Goal: Navigation & Orientation: Find specific page/section

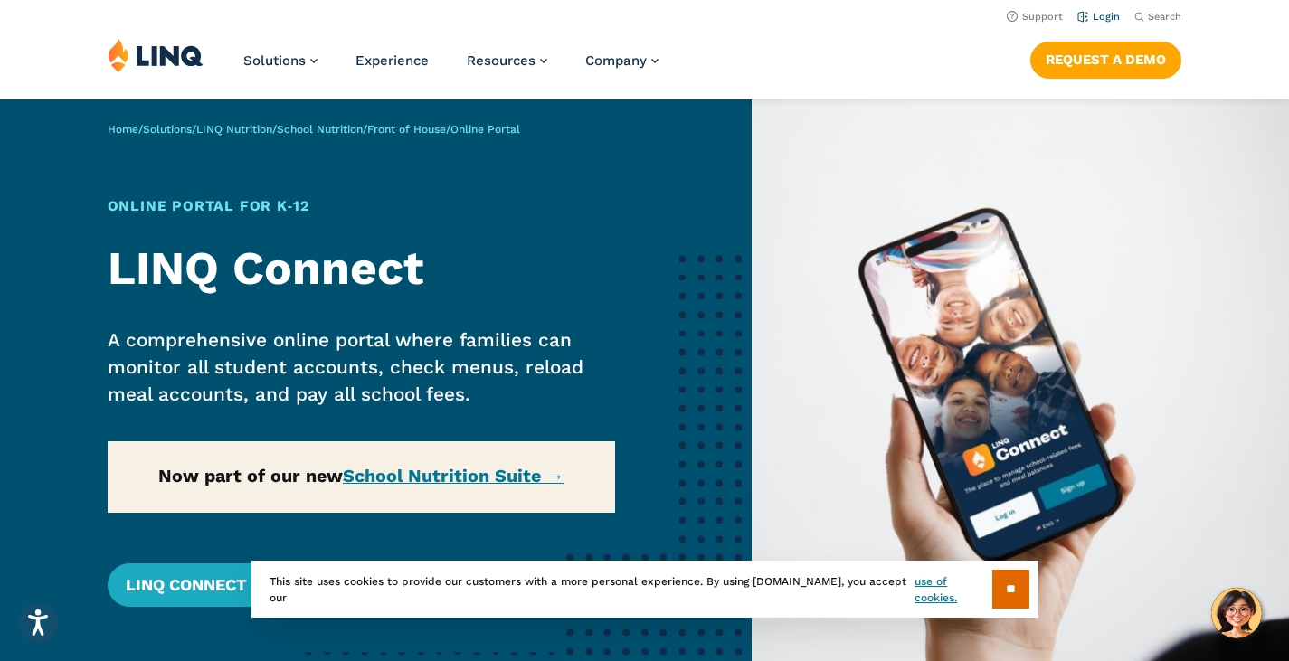
click at [1108, 18] on link "Login" at bounding box center [1099, 17] width 43 height 12
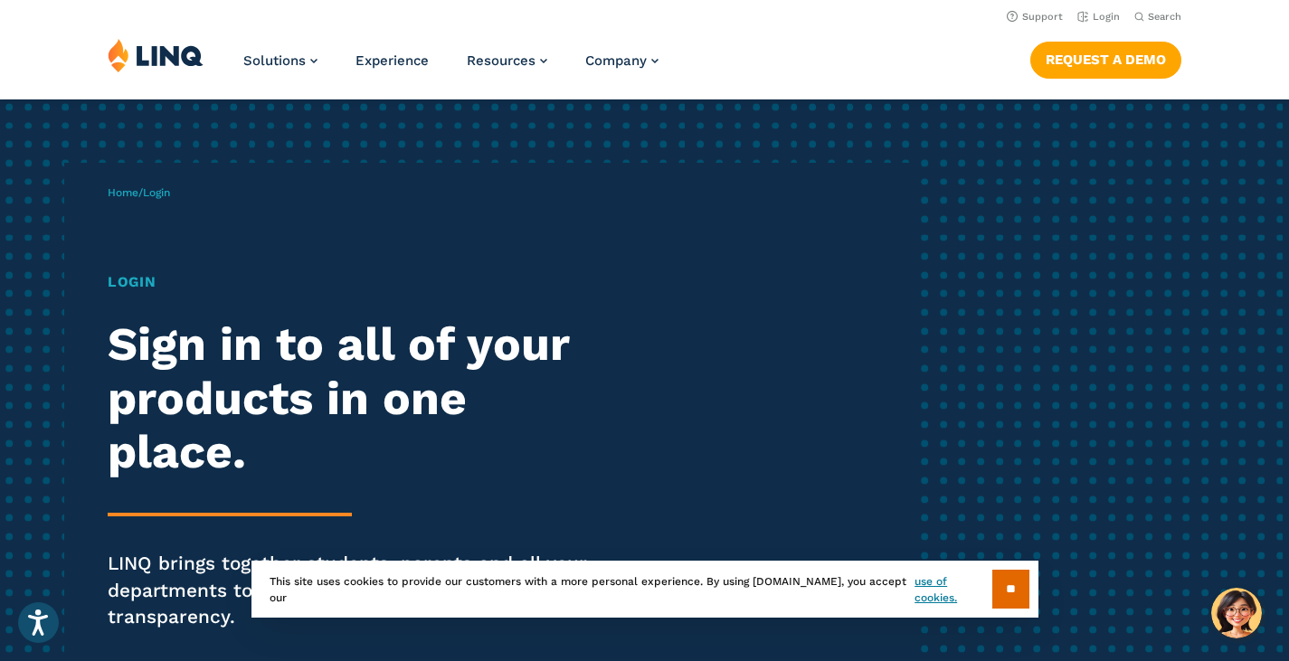
click at [135, 283] on h1 "Login" at bounding box center [356, 282] width 497 height 22
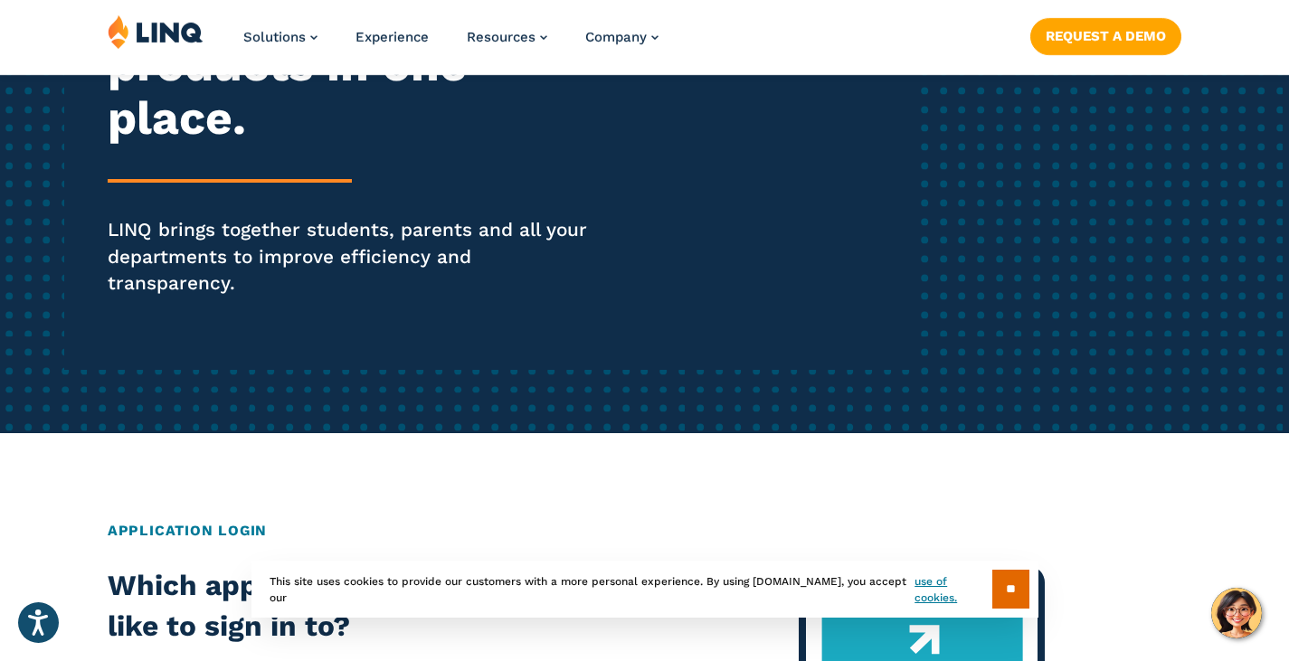
scroll to position [362, 0]
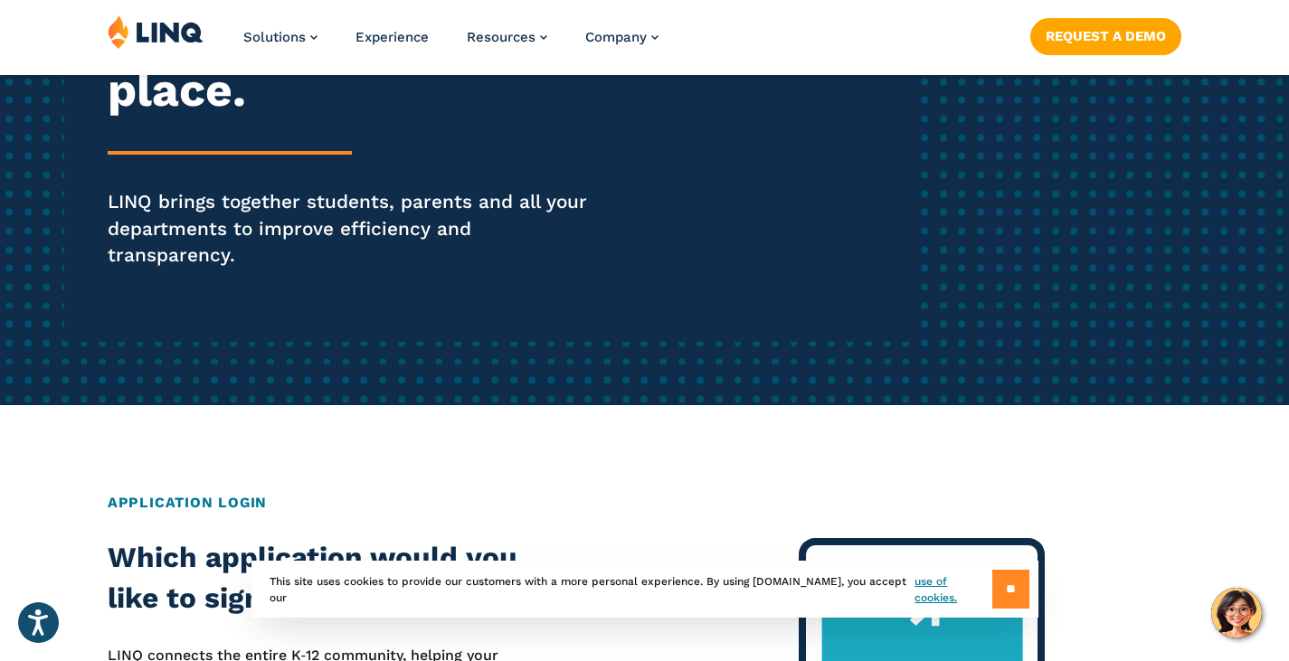
click at [997, 587] on input "**" at bounding box center [1011, 589] width 37 height 39
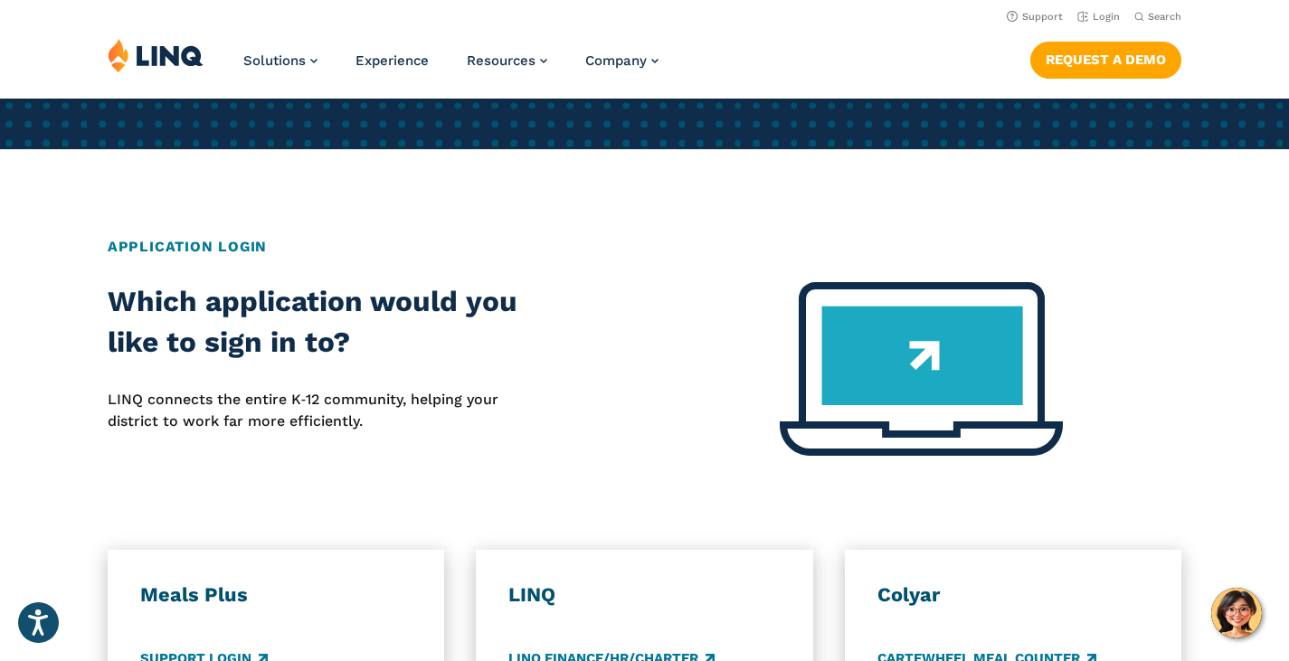
scroll to position [543, 0]
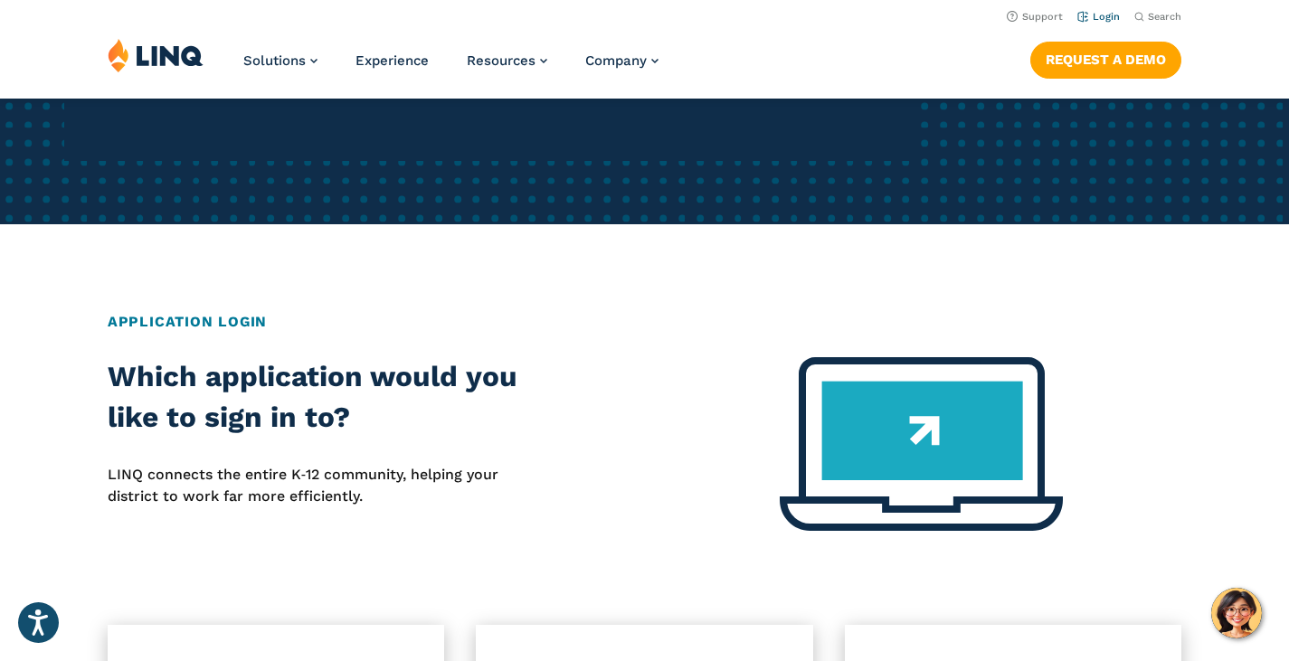
click at [1084, 17] on link "Login" at bounding box center [1099, 17] width 43 height 12
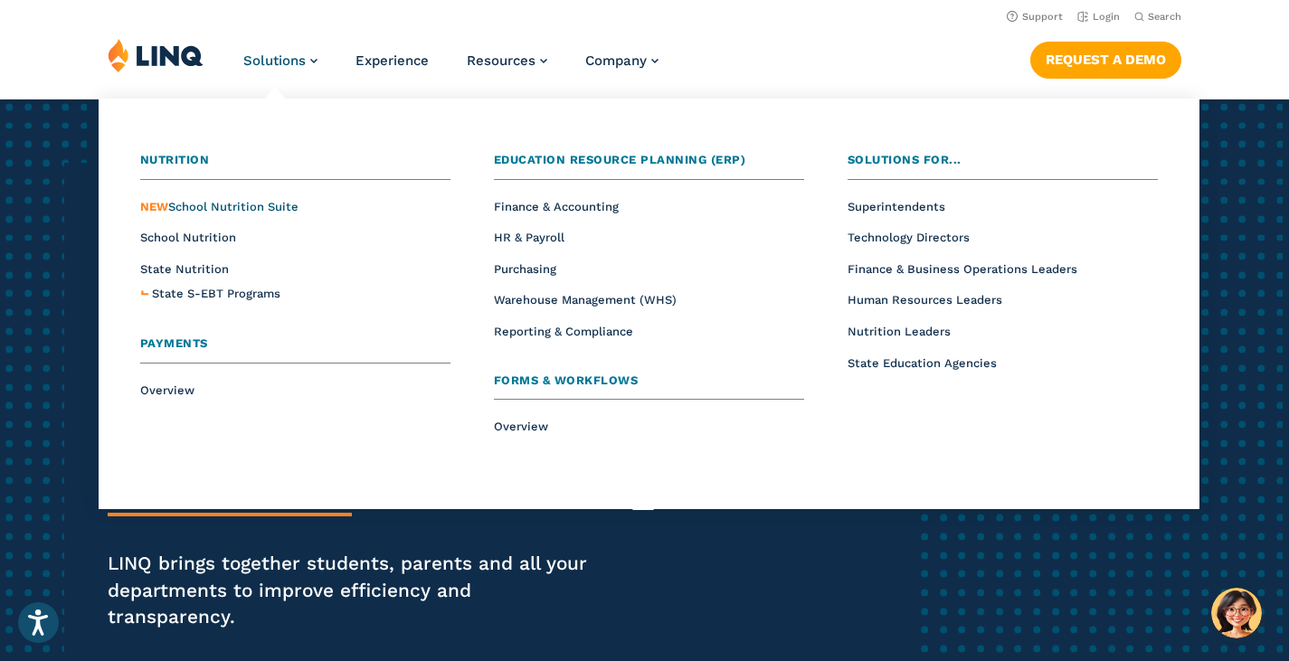
click at [195, 212] on span "NEW School Nutrition Suite" at bounding box center [219, 207] width 158 height 14
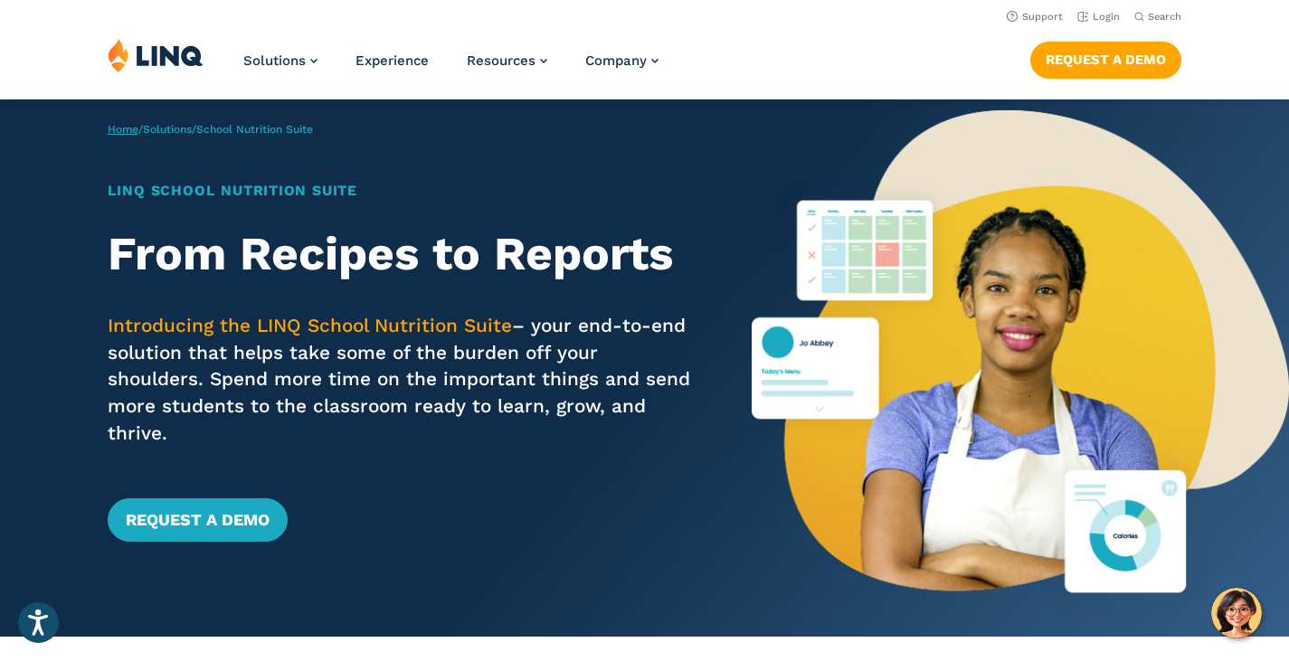
click at [113, 133] on link "Home" at bounding box center [123, 129] width 31 height 13
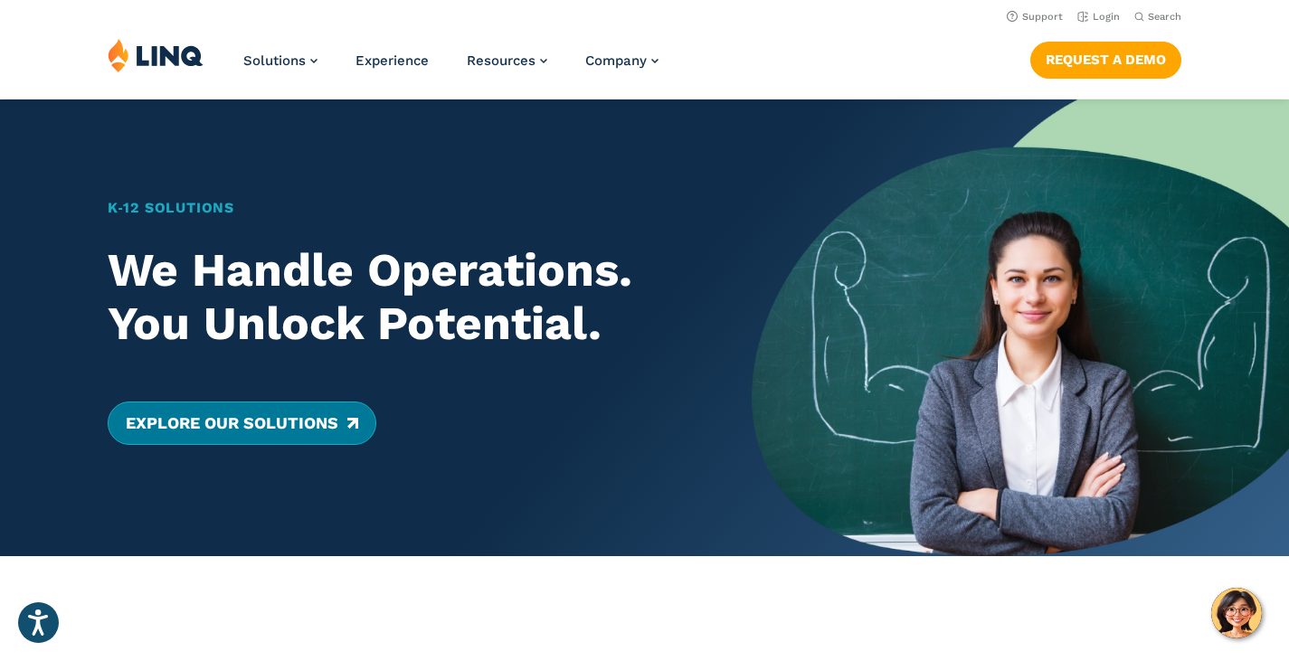
click at [191, 424] on link "Explore Our Solutions" at bounding box center [242, 423] width 269 height 43
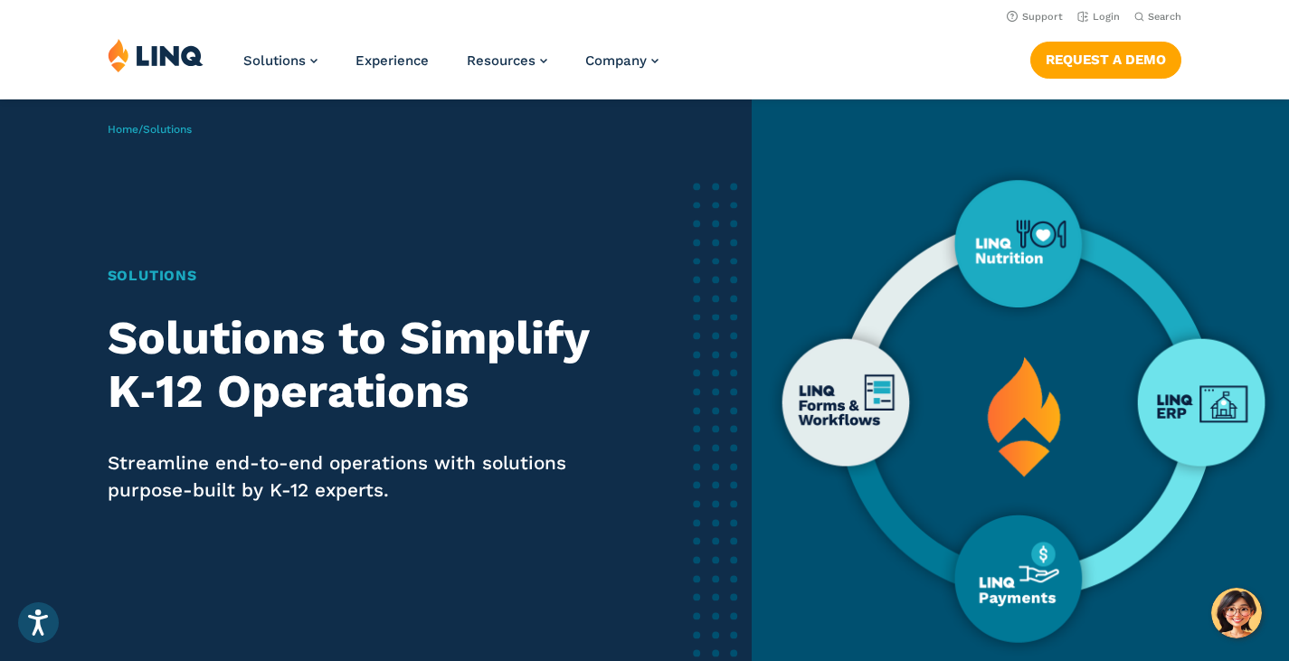
click at [830, 414] on img at bounding box center [1020, 409] width 537 height 618
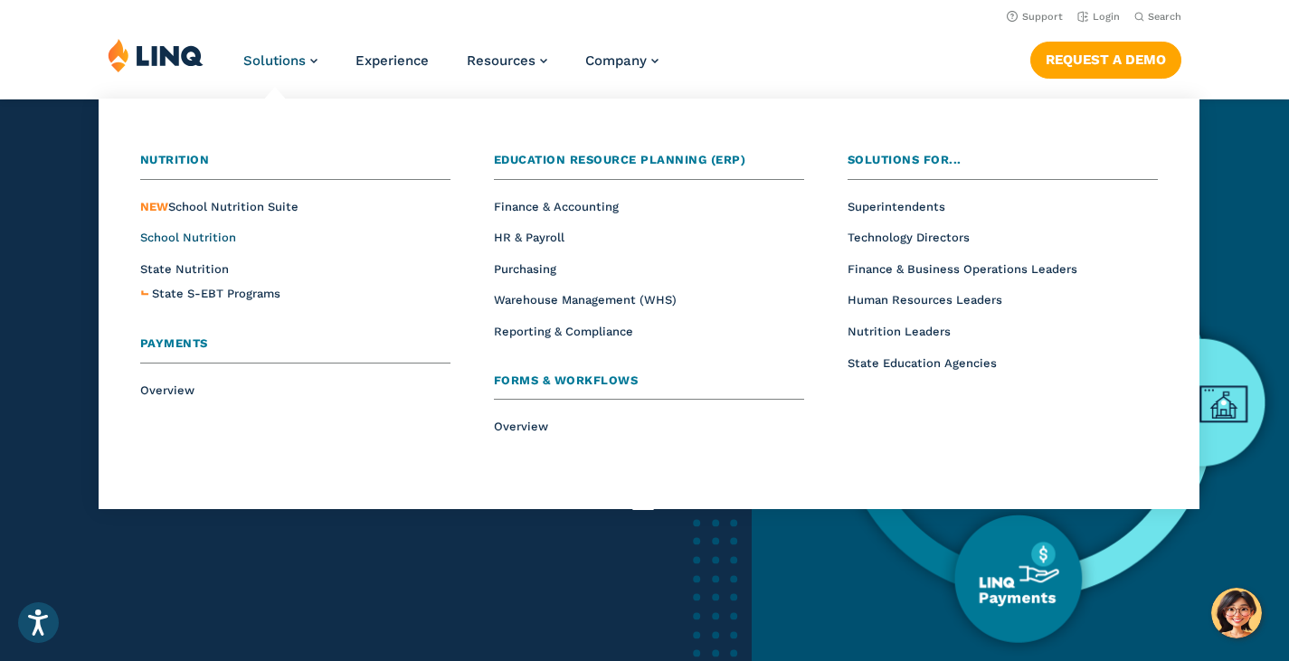
click at [185, 237] on span "School Nutrition" at bounding box center [188, 238] width 96 height 14
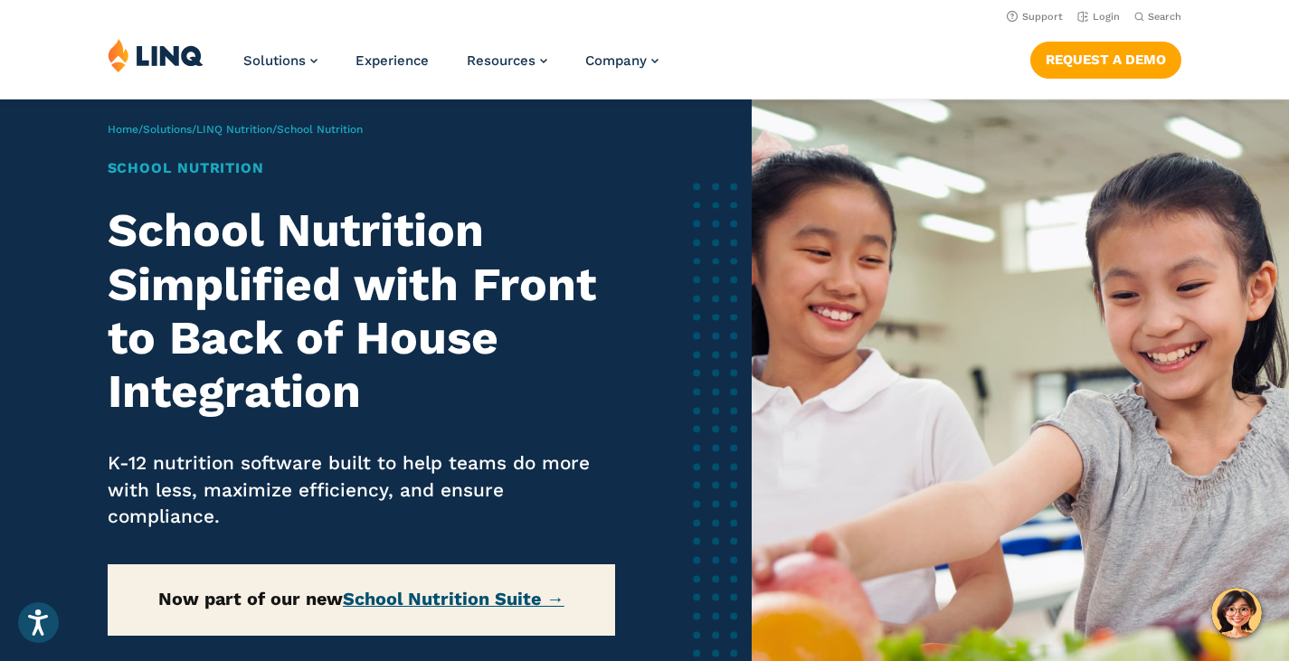
click at [454, 602] on link "School Nutrition Suite →" at bounding box center [454, 599] width 222 height 21
